Goal: Navigation & Orientation: Find specific page/section

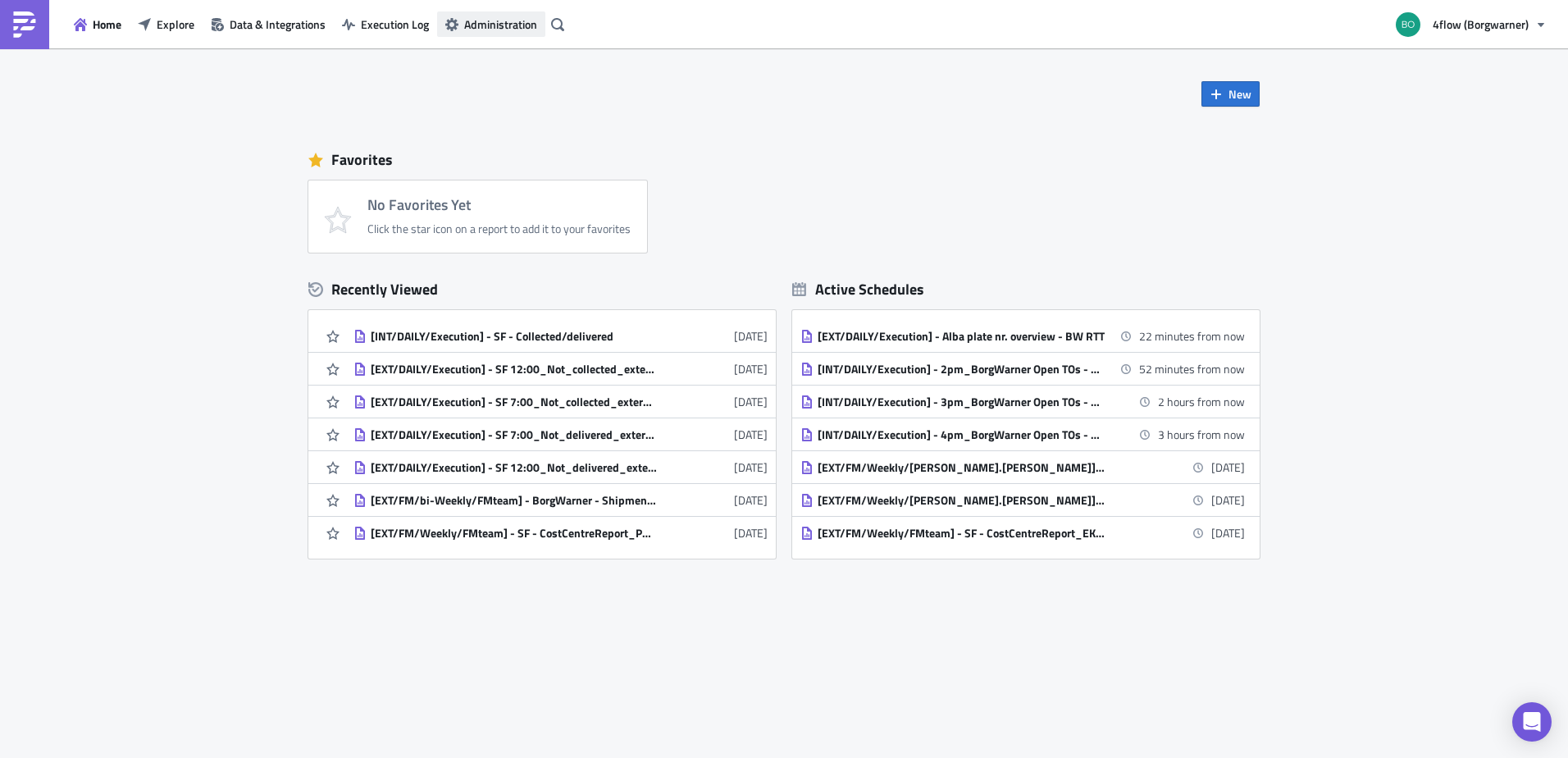
click at [470, 20] on span "Administration" at bounding box center [501, 24] width 73 height 17
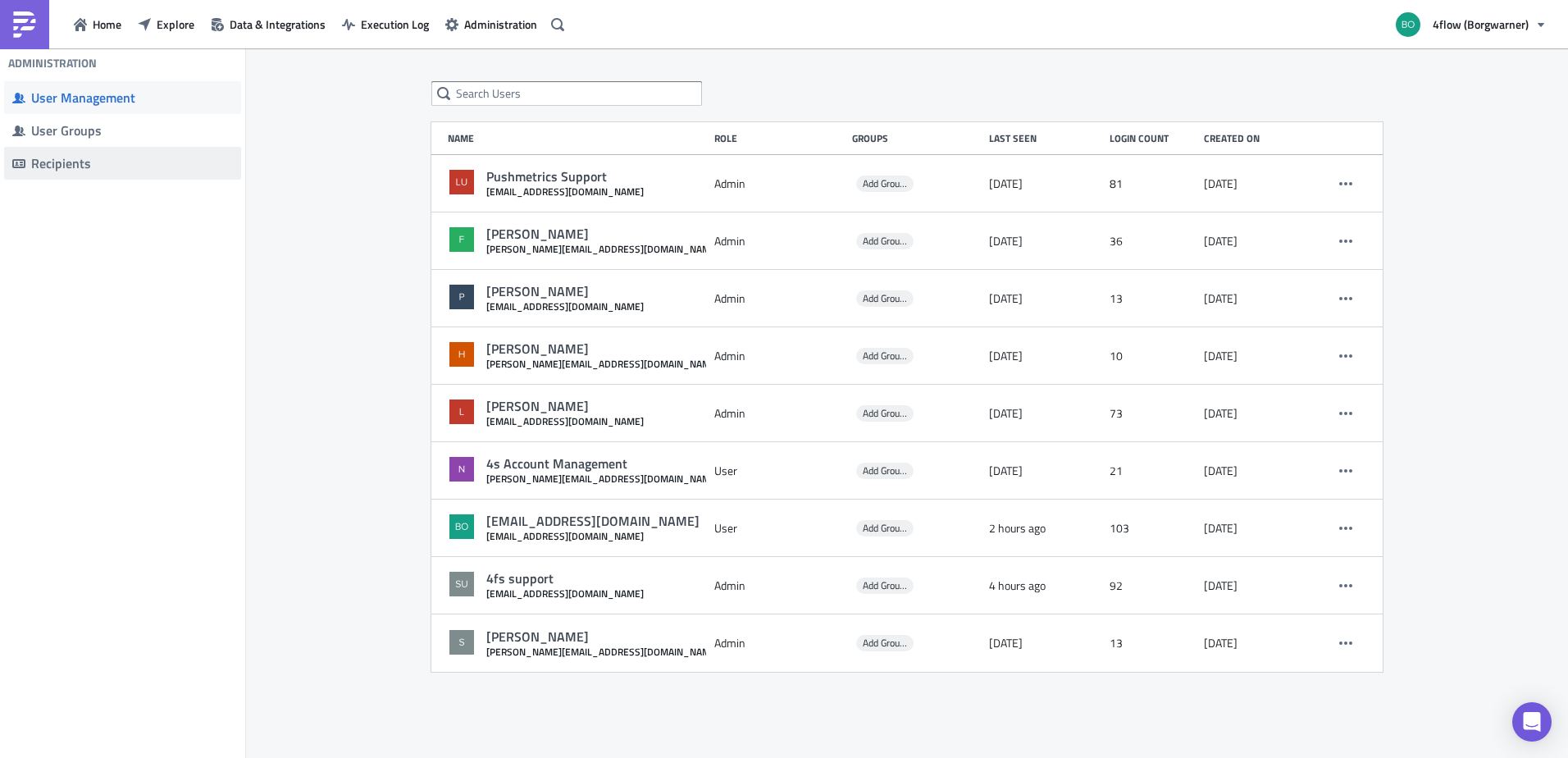
click at [59, 163] on div "Recipients" at bounding box center [132, 163] width 201 height 16
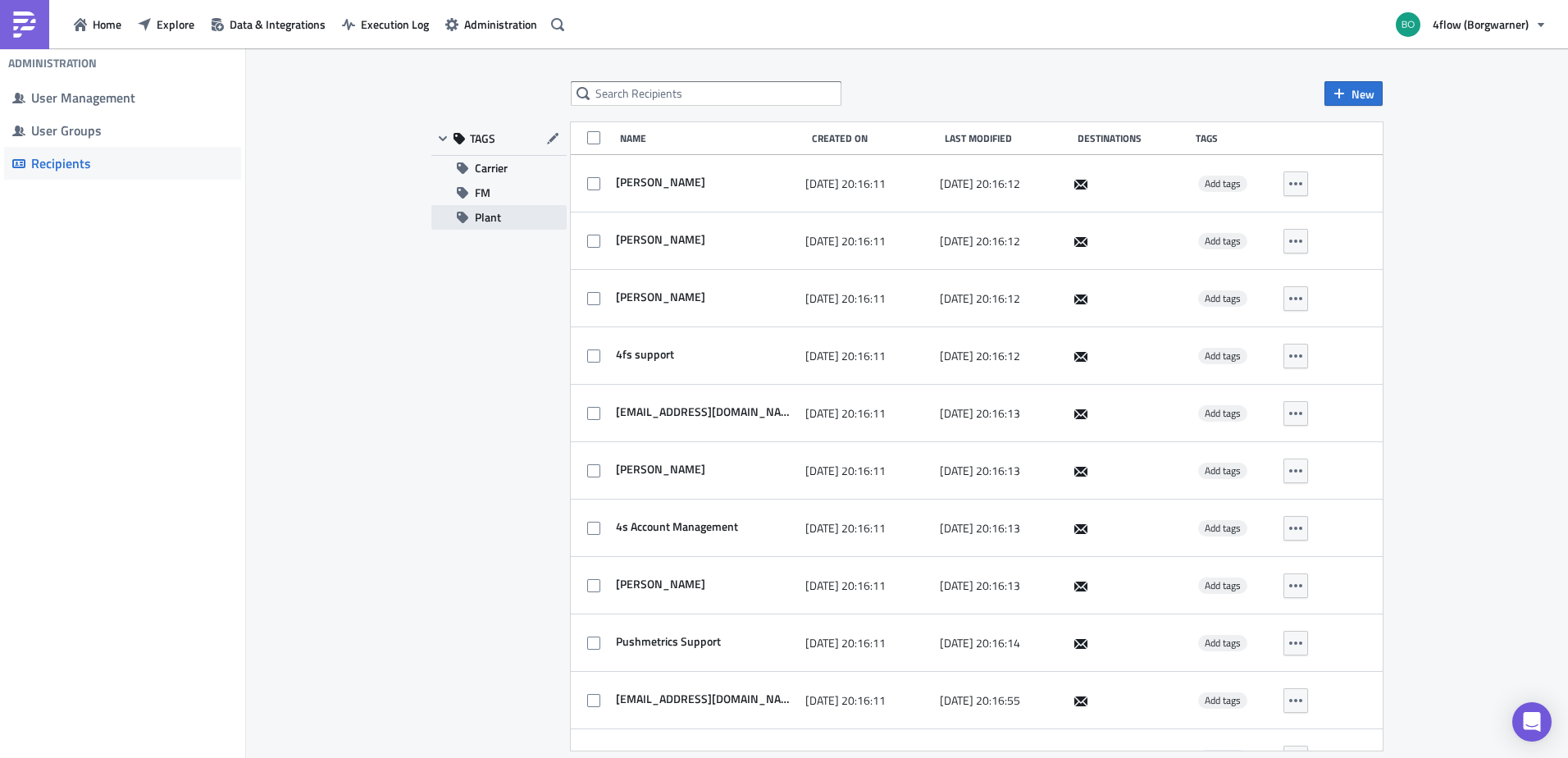
click at [487, 219] on span "Plant" at bounding box center [487, 218] width 26 height 25
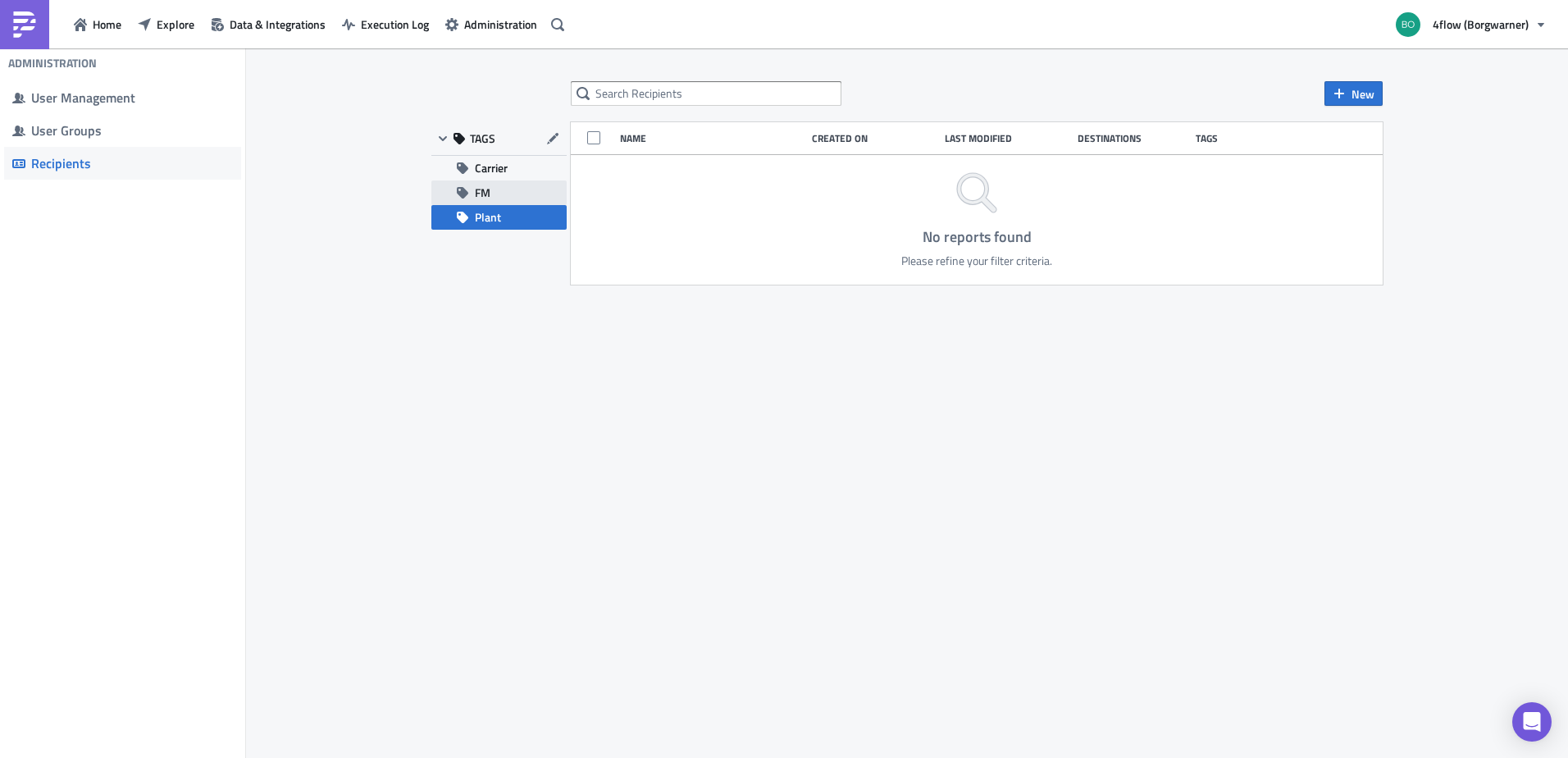
click at [456, 185] on button "FM" at bounding box center [499, 193] width 135 height 25
click at [502, 168] on span "Carrier" at bounding box center [491, 169] width 33 height 25
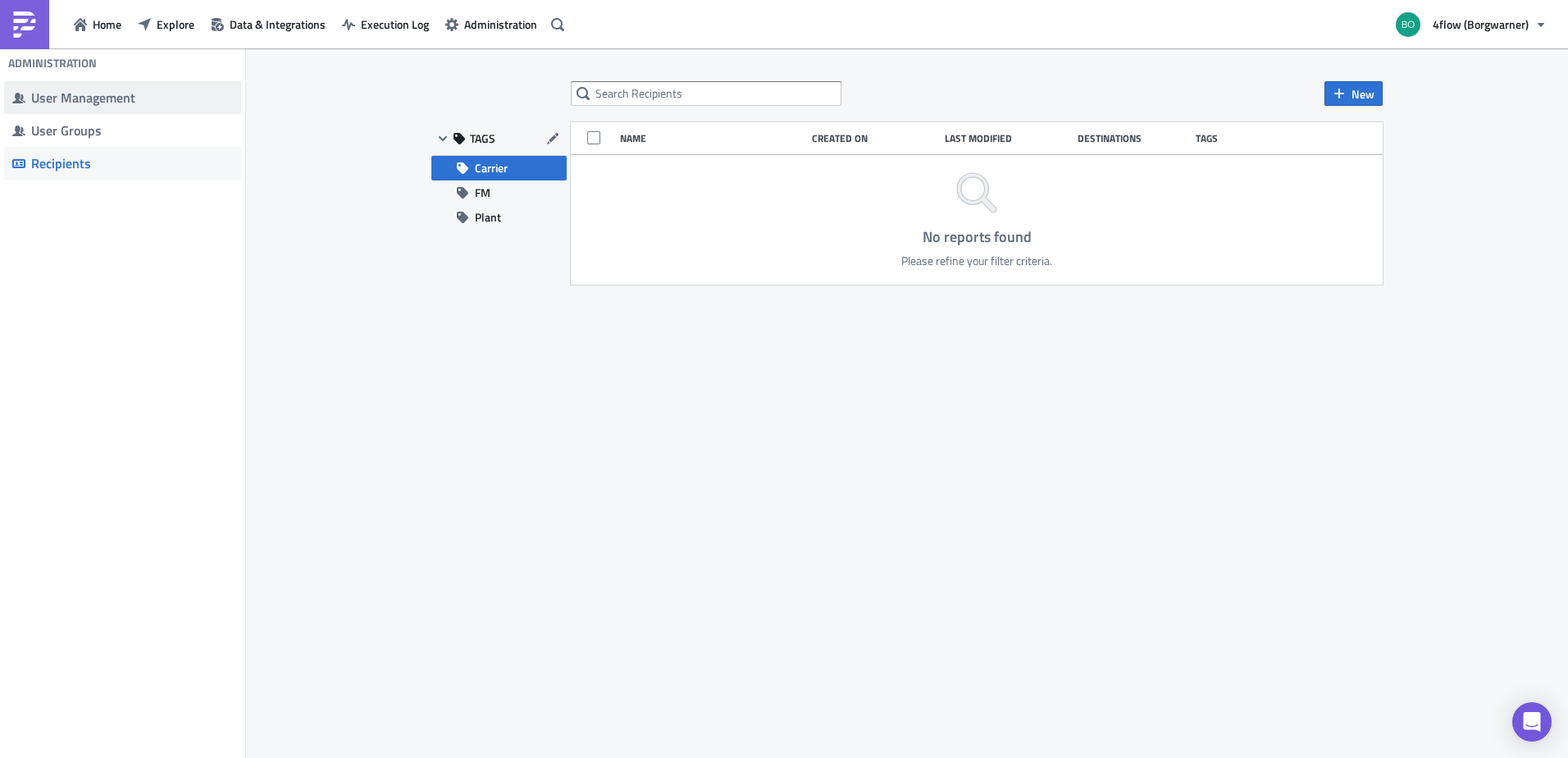
click at [45, 110] on span "User Management" at bounding box center [122, 98] width 237 height 33
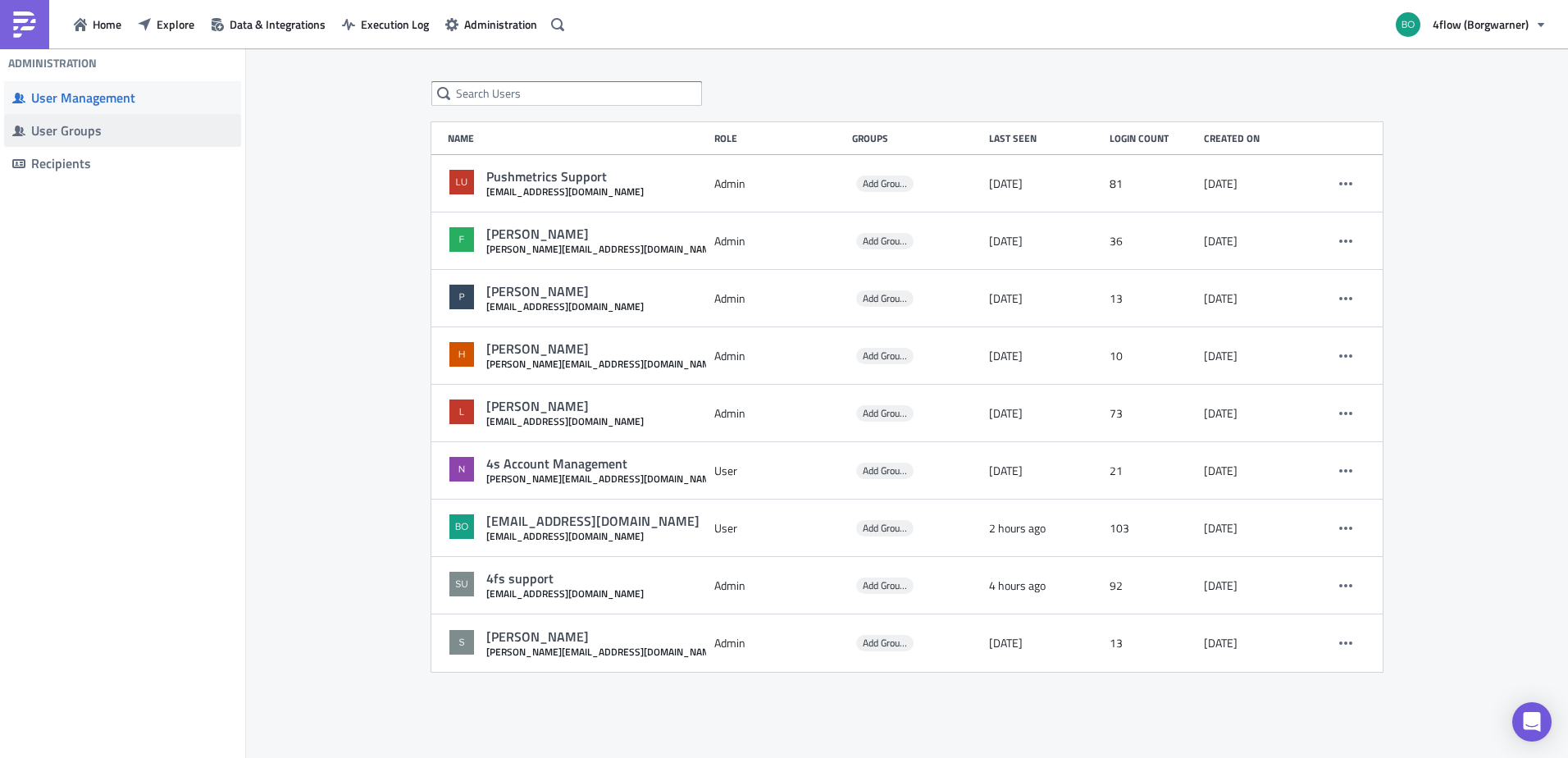
click at [85, 143] on span "User Groups" at bounding box center [122, 130] width 237 height 33
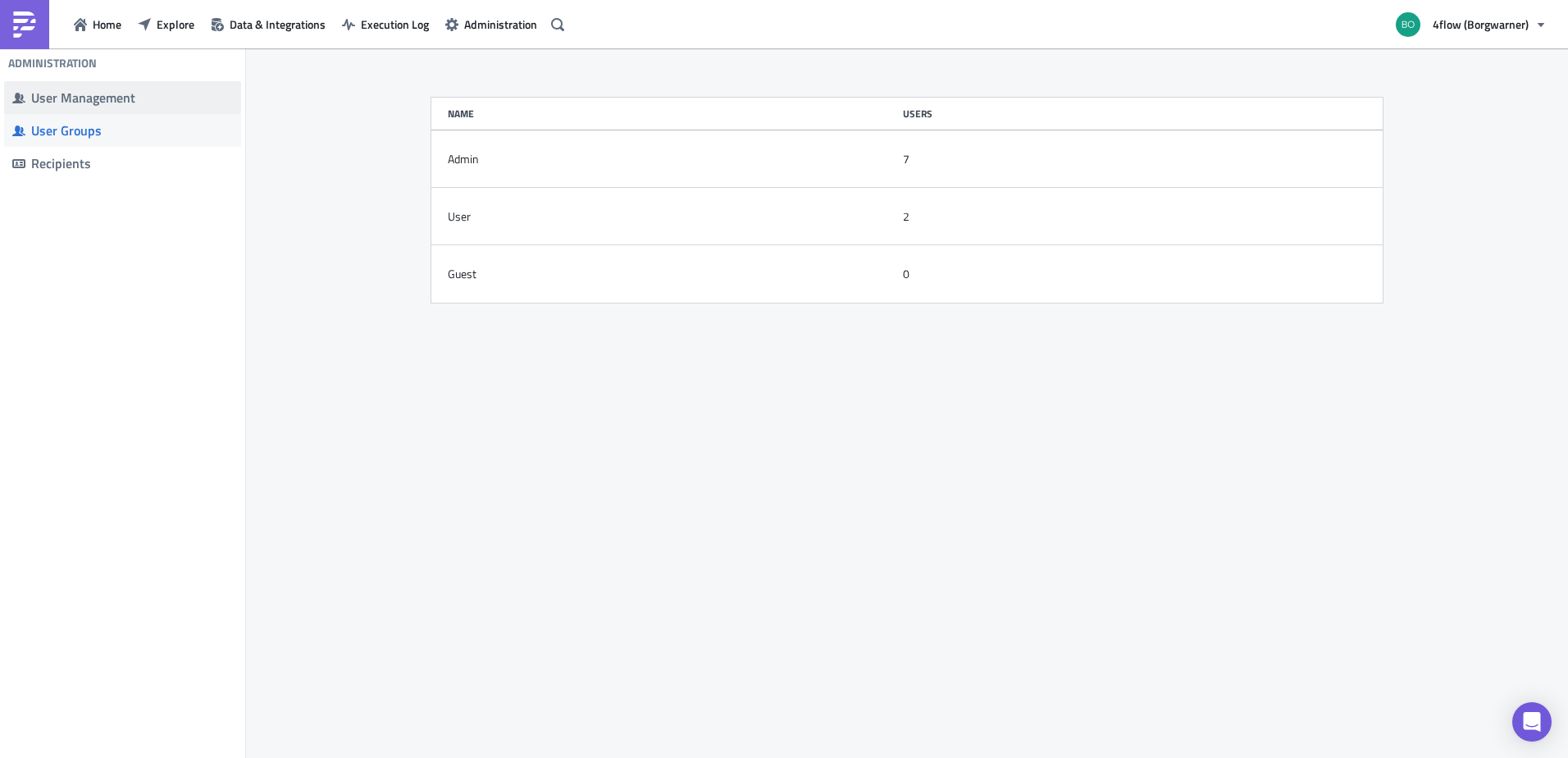
click at [75, 112] on span "User Management" at bounding box center [122, 98] width 237 height 33
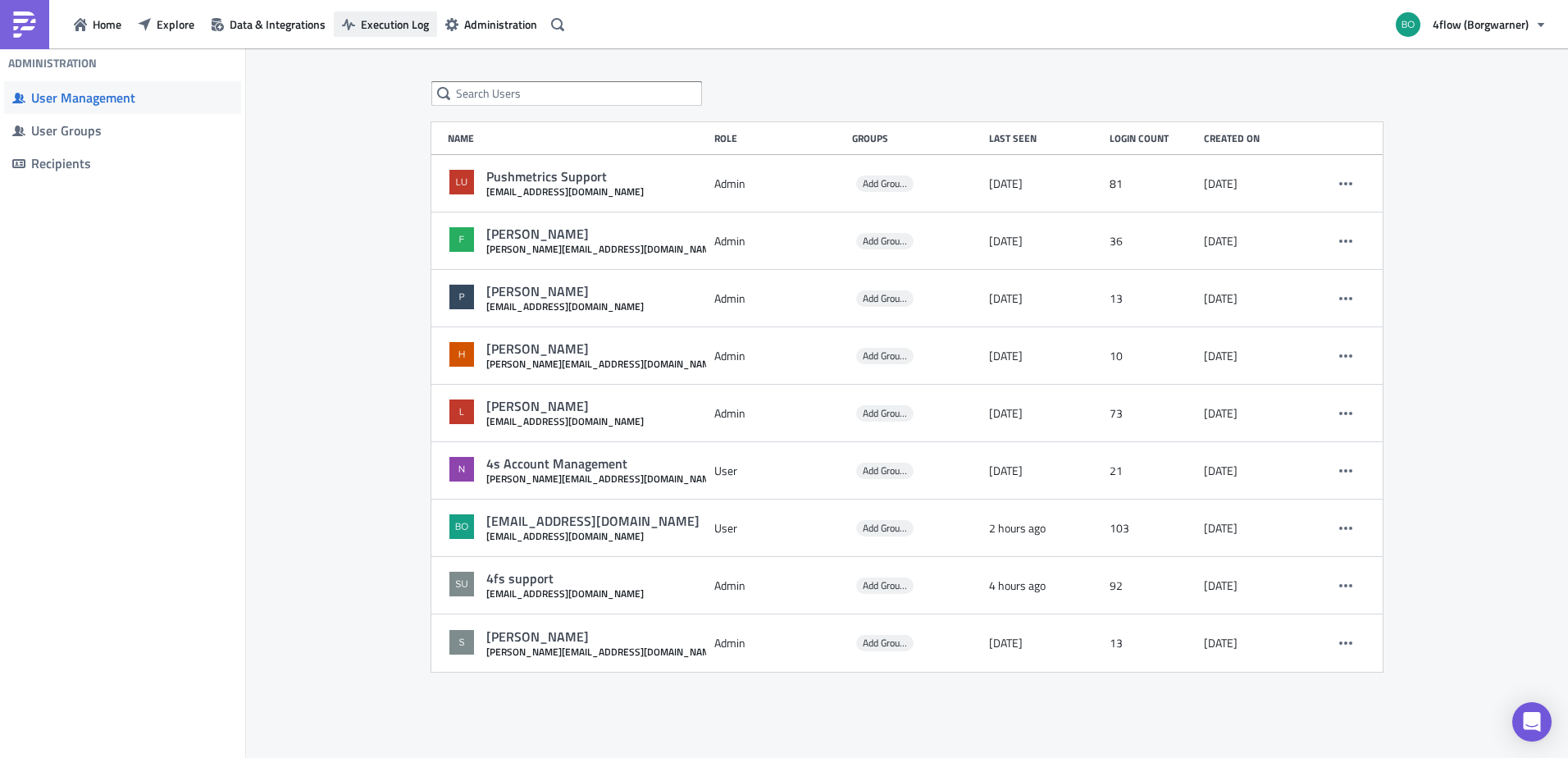
click at [435, 14] on button "Execution Log" at bounding box center [386, 24] width 104 height 26
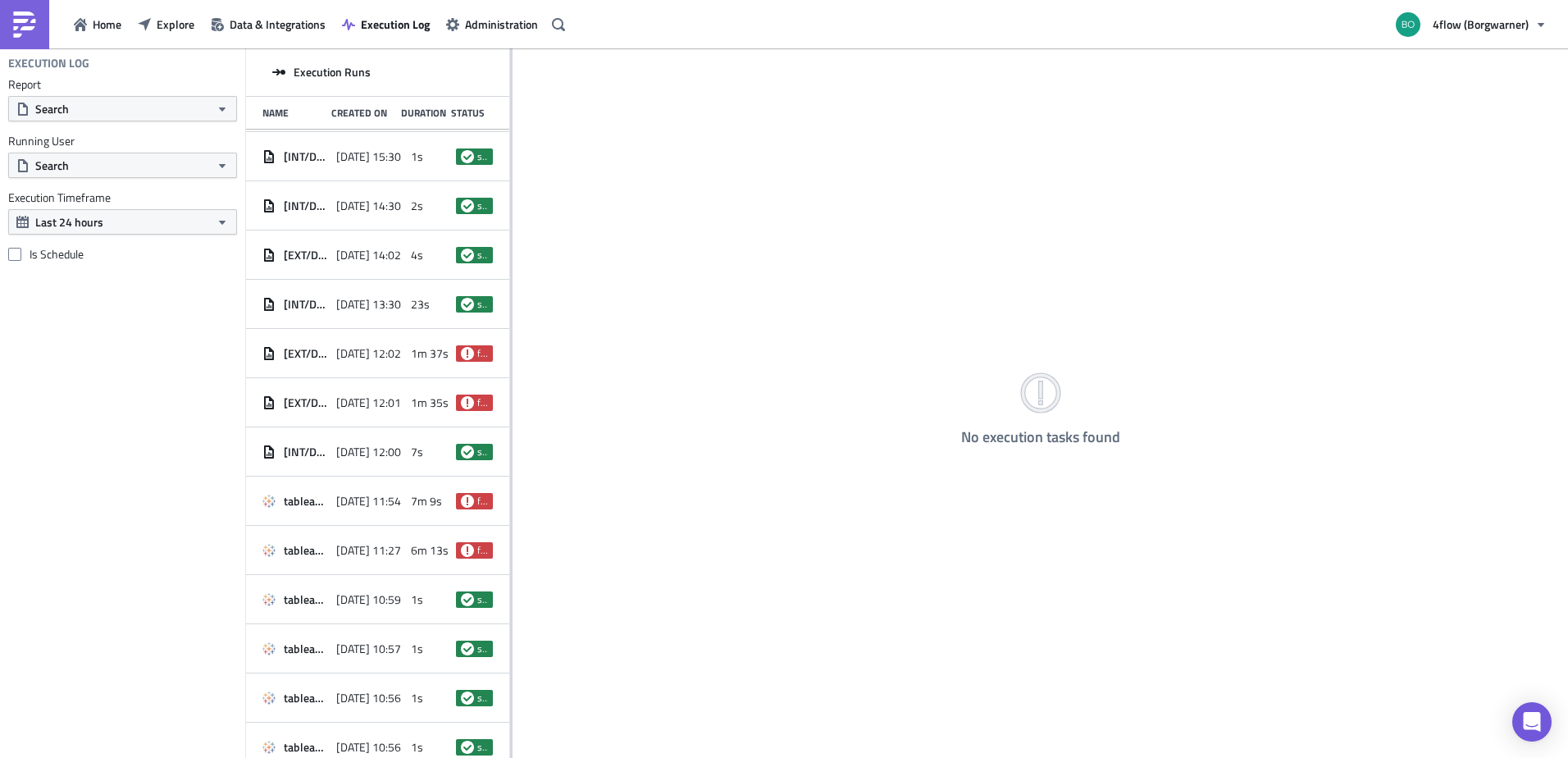
scroll to position [2364, 0]
